Goal: Find specific page/section: Find specific page/section

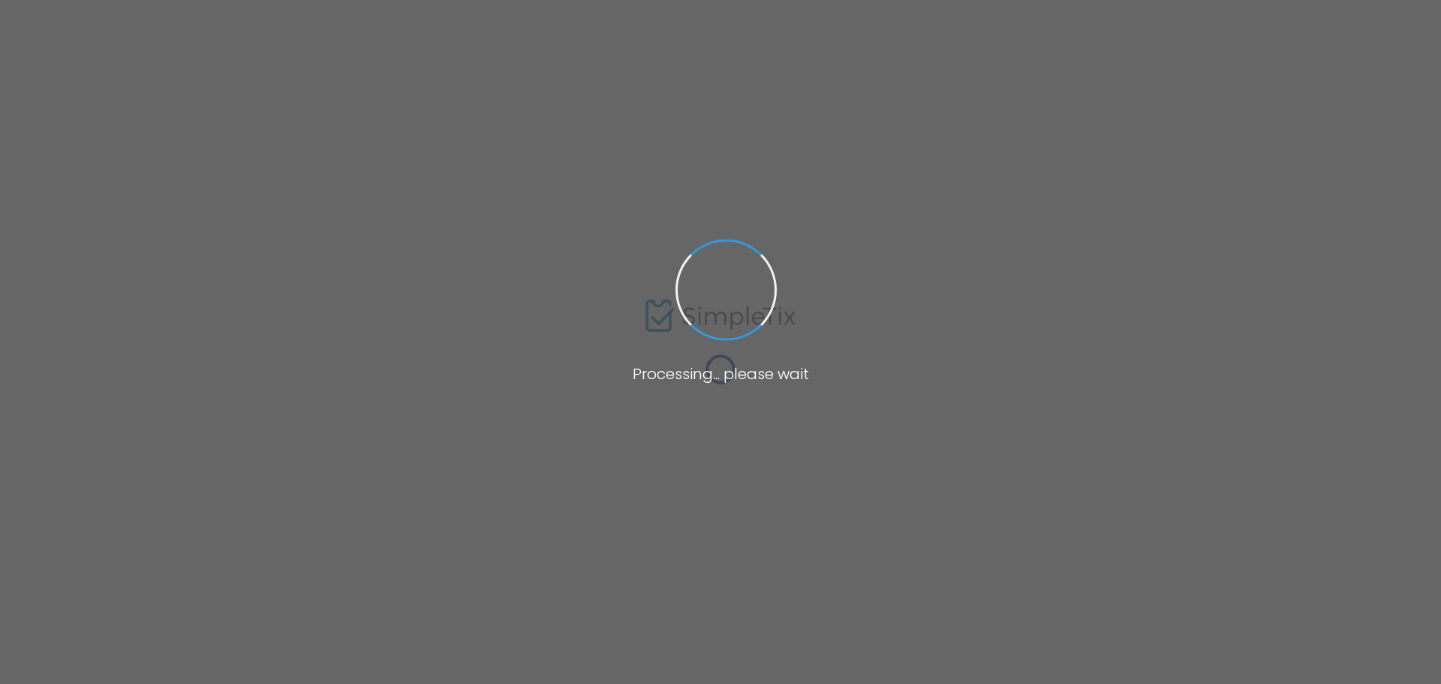
type input "[PERSON_NAME]"
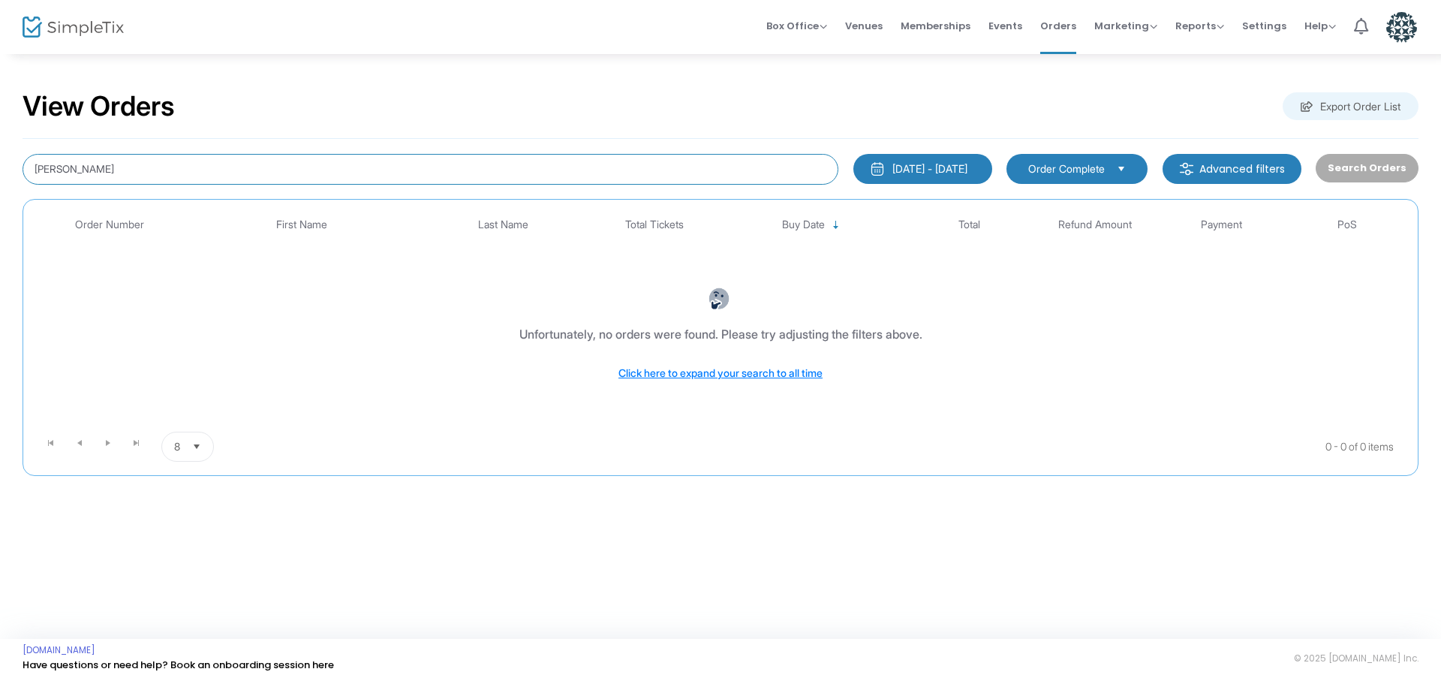
drag, startPoint x: 84, startPoint y: 177, endPoint x: 0, endPoint y: 211, distance: 90.6
click at [0, 147] on div "View Orders Export Order List fiona [DATE] - [DATE] Last 30 Days [DATE] [DATE] …" at bounding box center [720, 291] width 1441 height 476
type input "[PERSON_NAME]"
click at [930, 162] on div "[DATE] - [DATE]" at bounding box center [929, 168] width 75 height 15
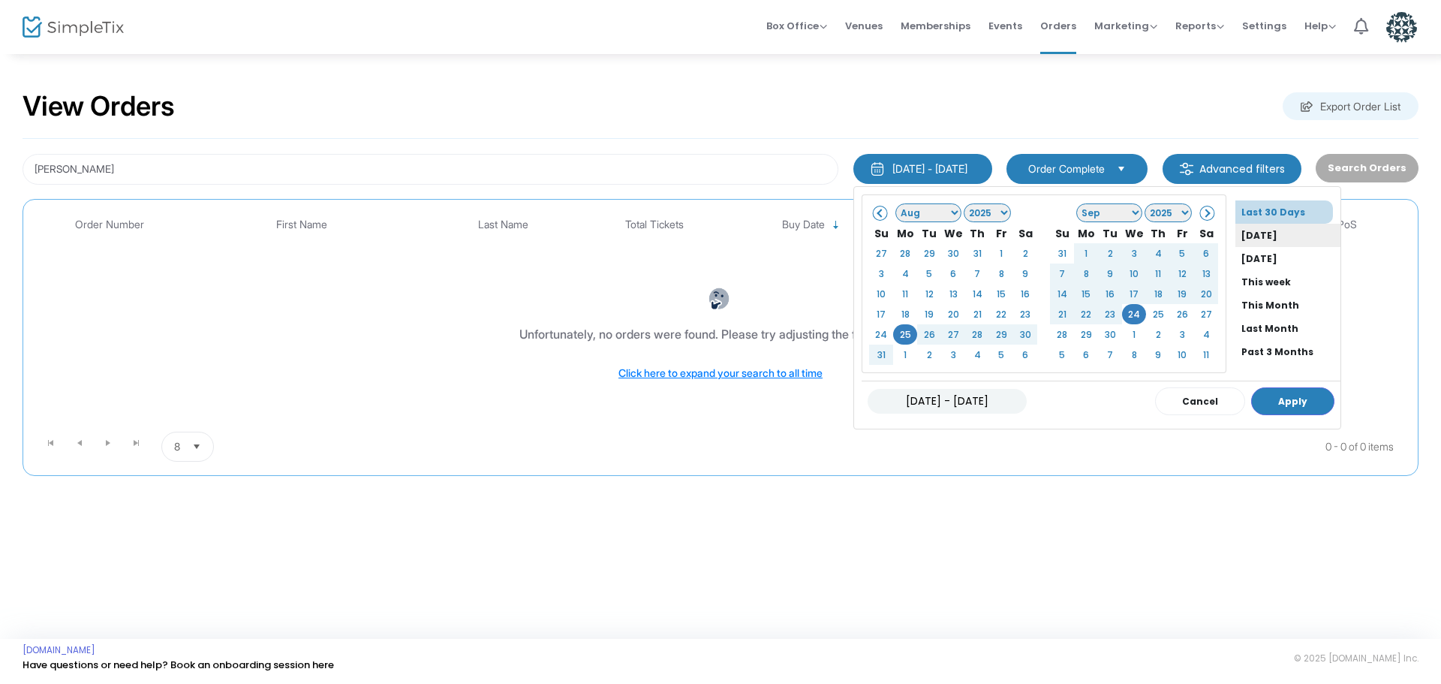
click at [1235, 227] on li "[DATE]" at bounding box center [1287, 235] width 105 height 23
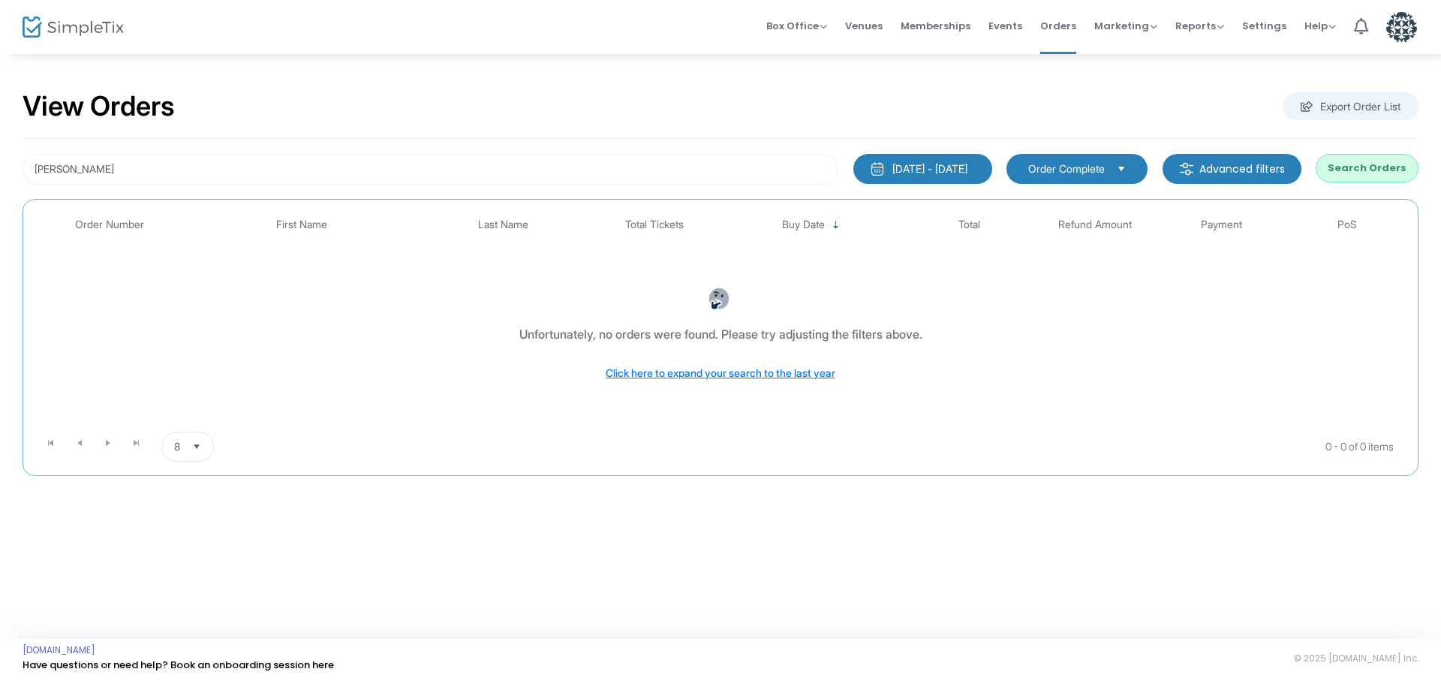
click at [1354, 164] on button "Search Orders" at bounding box center [1366, 168] width 103 height 29
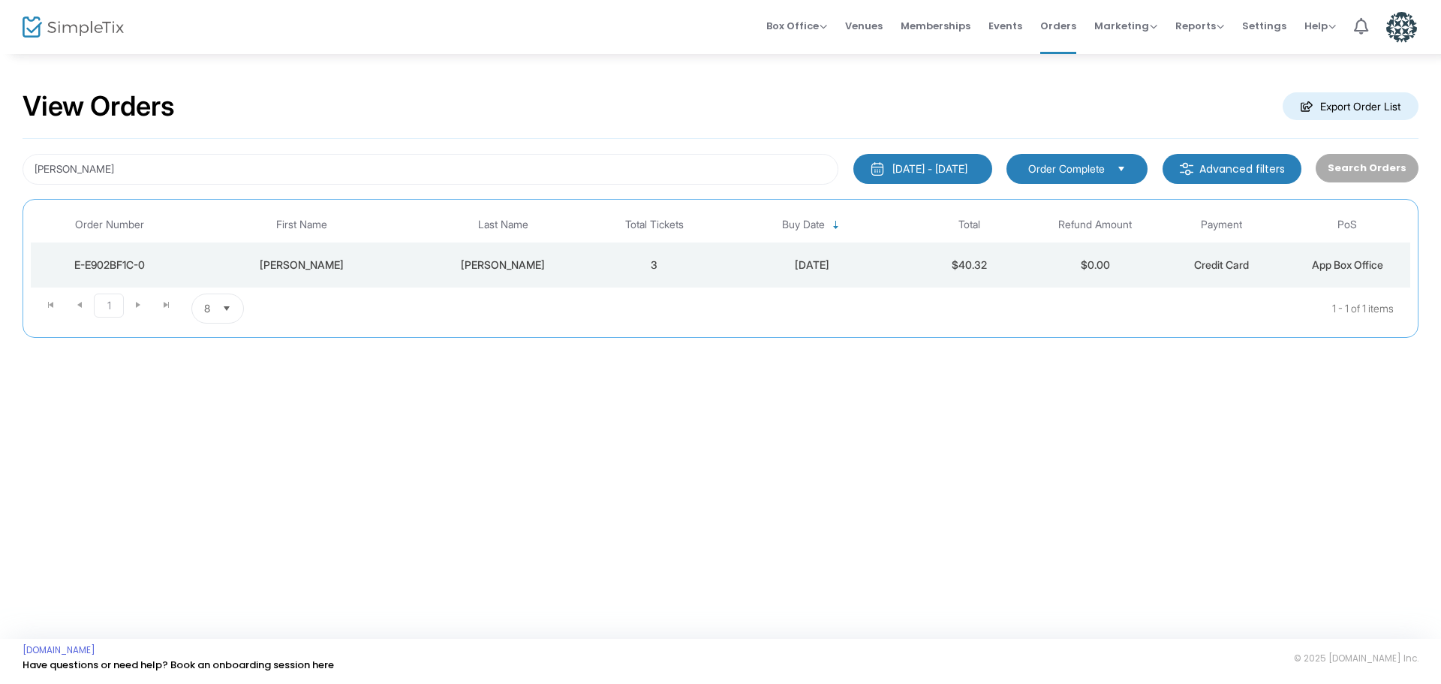
click at [538, 279] on td "[PERSON_NAME]" at bounding box center [503, 264] width 176 height 45
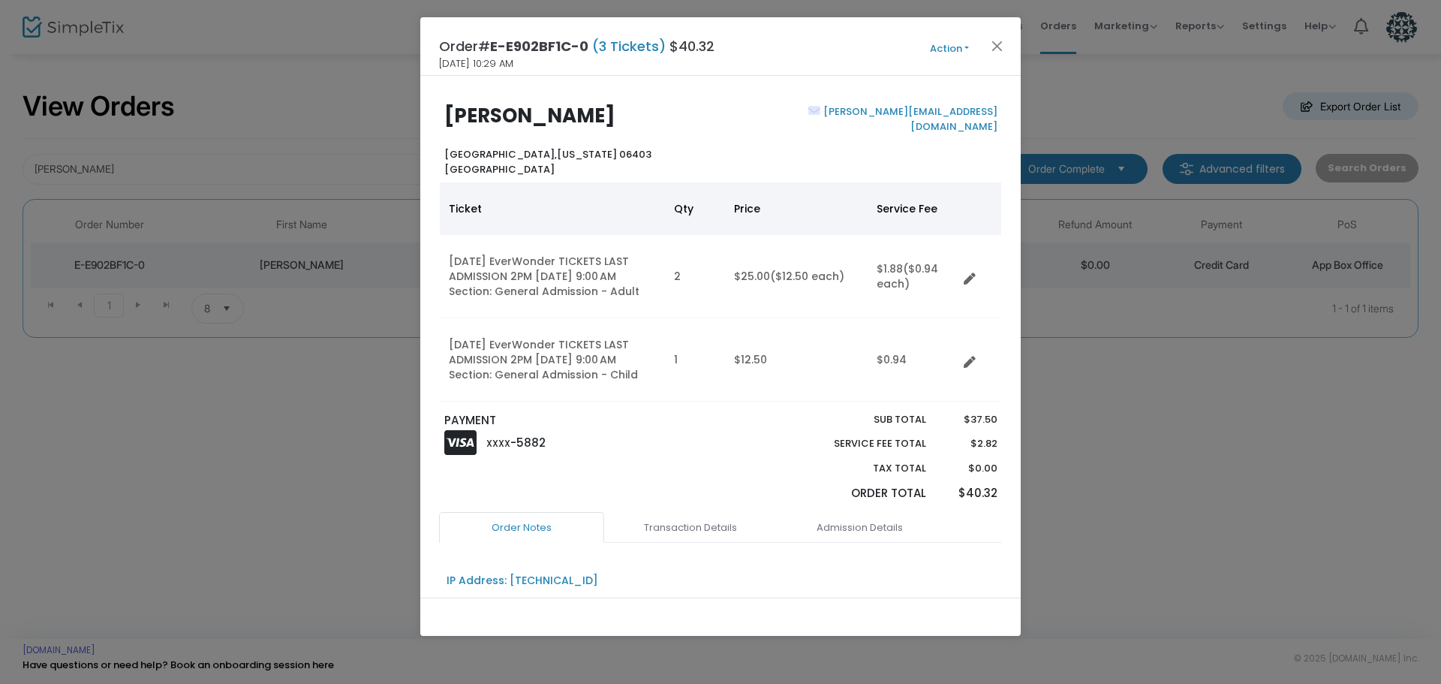
click at [1007, 48] on span "Action Mark Admitted Edit Order Edit Attendee Details Add Another Ticket Print …" at bounding box center [977, 46] width 86 height 17
click at [1003, 48] on button "Close" at bounding box center [998, 46] width 20 height 20
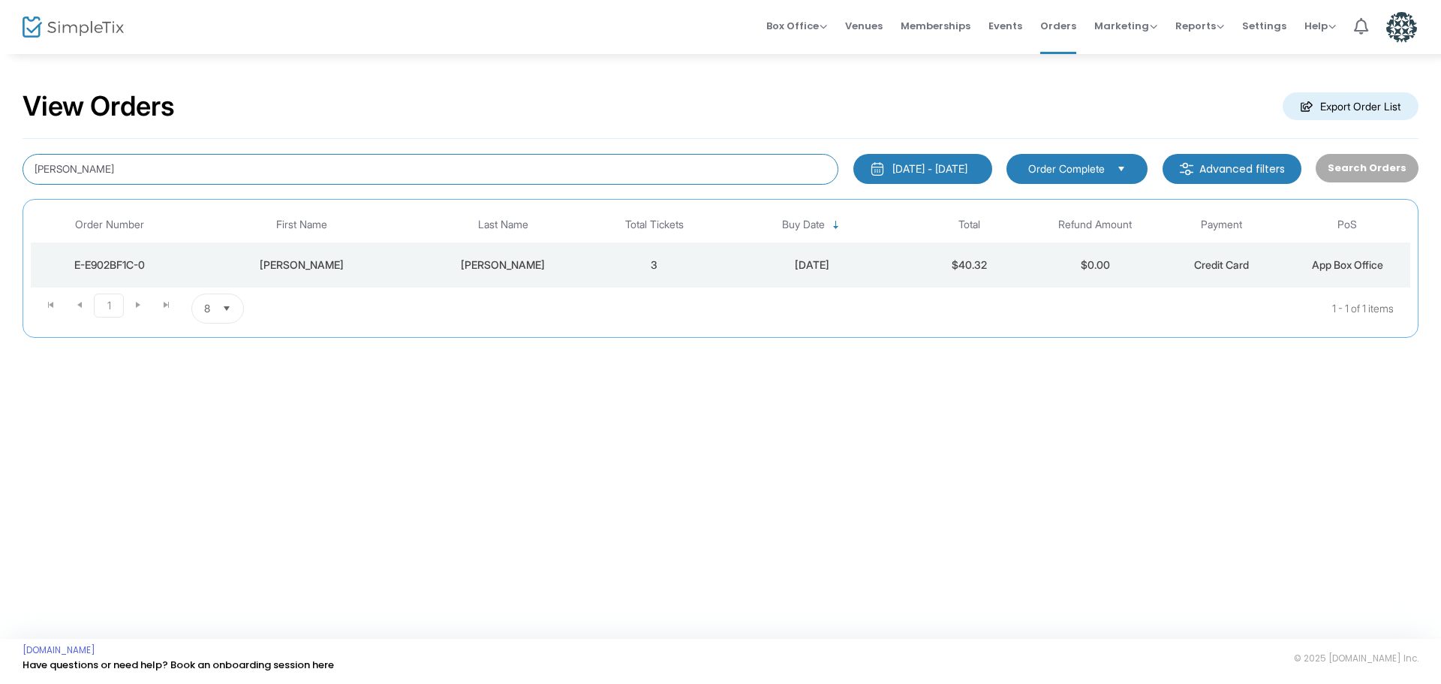
drag, startPoint x: 15, startPoint y: 146, endPoint x: 0, endPoint y: 146, distance: 15.0
click at [0, 118] on div "View Orders Export Order List [PERSON_NAME] [DATE] - [DATE] Last 30 Days [DATE]…" at bounding box center [720, 222] width 1441 height 338
type input "[PERSON_NAME]"
click at [290, 268] on div "[PERSON_NAME]" at bounding box center [301, 264] width 219 height 15
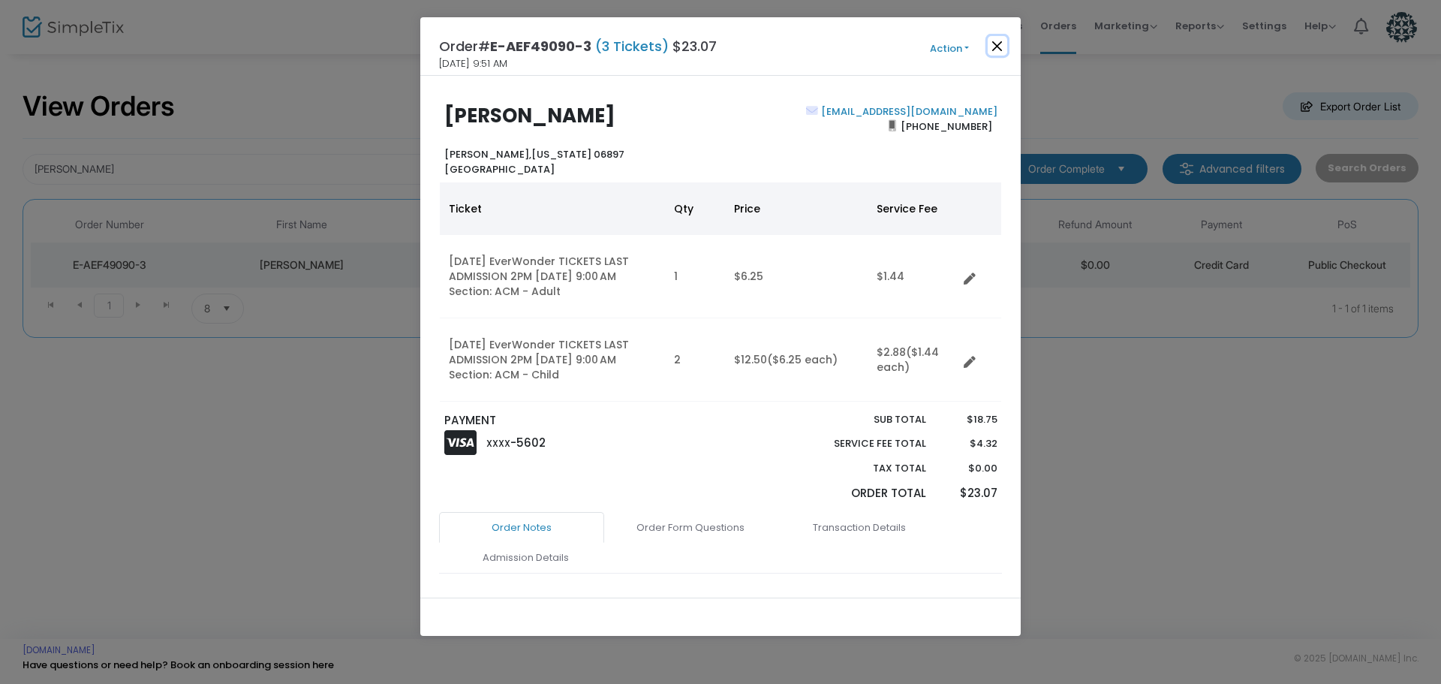
click at [994, 47] on button "Close" at bounding box center [998, 46] width 20 height 20
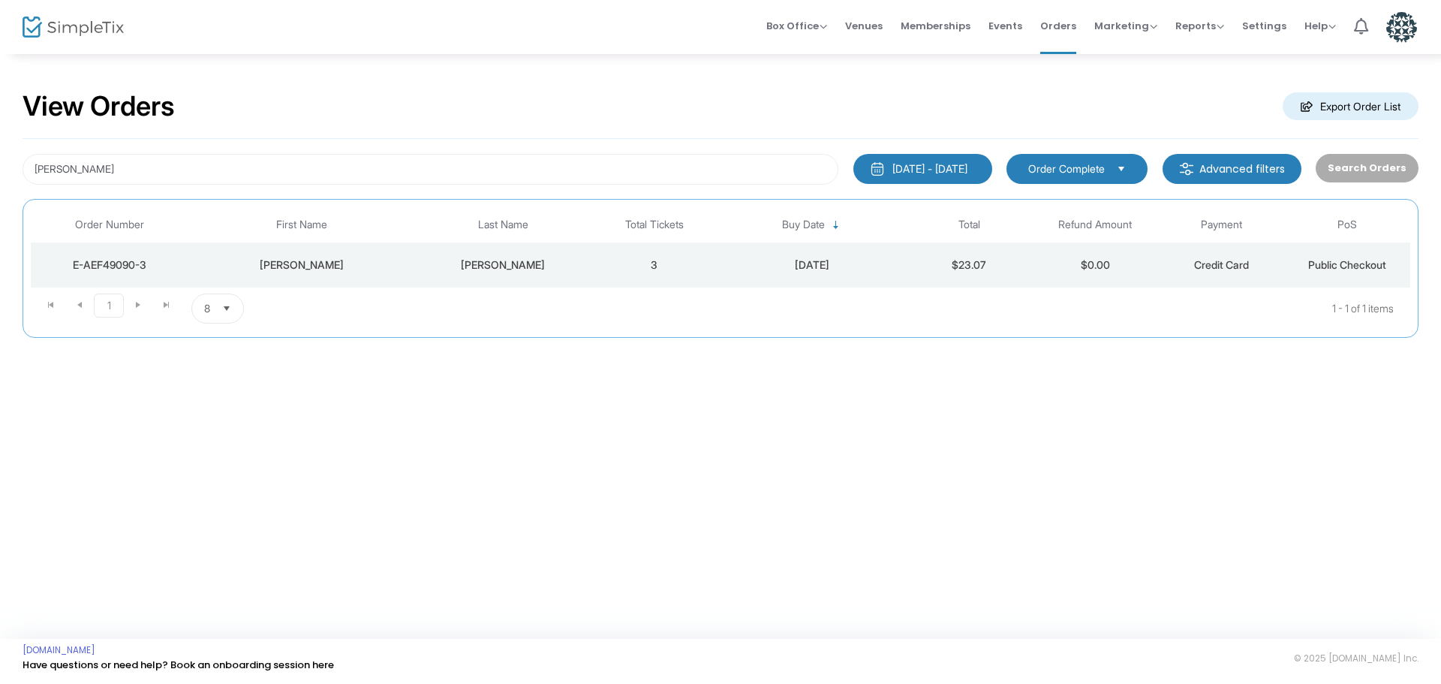
drag, startPoint x: 122, startPoint y: 188, endPoint x: 0, endPoint y: 176, distance: 122.2
click at [0, 181] on div "View Orders Export Order List fiona [DATE] - [DATE] Last 30 Days [DATE] [DATE] …" at bounding box center [720, 222] width 1441 height 338
click at [122, 148] on div "fiona [DATE] - [DATE] Last 30 Days [DATE] [DATE] This week This Month Last Mont…" at bounding box center [721, 238] width 1396 height 199
click at [110, 174] on input "[PERSON_NAME]" at bounding box center [431, 169] width 816 height 31
drag, startPoint x: 110, startPoint y: 174, endPoint x: 0, endPoint y: 167, distance: 109.8
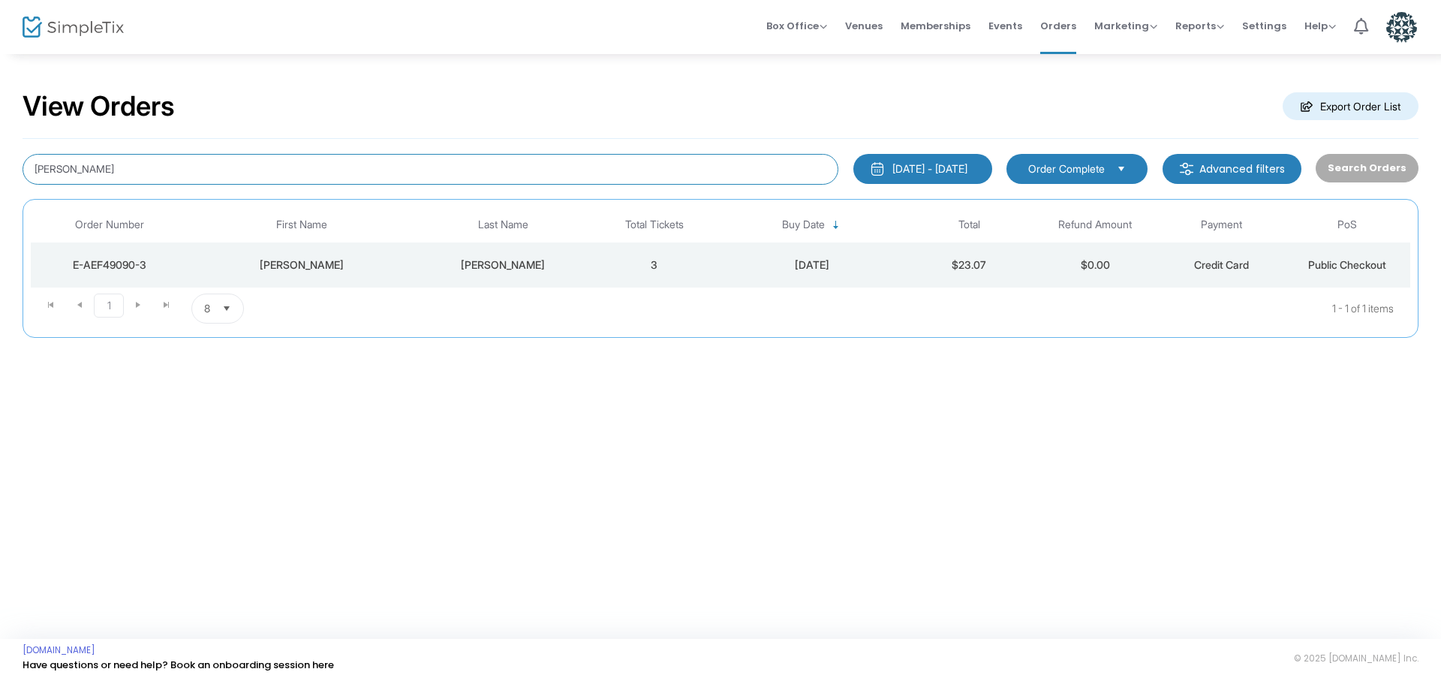
click at [0, 140] on div "View Orders Export Order List fiona [DATE] - [DATE] Last 30 Days [DATE] [DATE] …" at bounding box center [720, 222] width 1441 height 338
type input "[PERSON_NAME]"
click at [298, 257] on div "[PERSON_NAME]" at bounding box center [301, 264] width 219 height 15
